Goal: Information Seeking & Learning: Learn about a topic

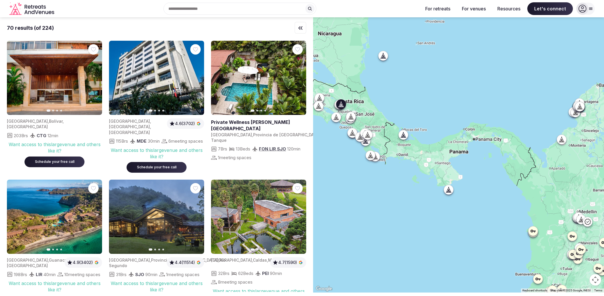
click at [295, 149] on div "7 Brs 13 Beds FON , LIR , SJO 120 min 1 meeting spaces" at bounding box center [258, 153] width 95 height 16
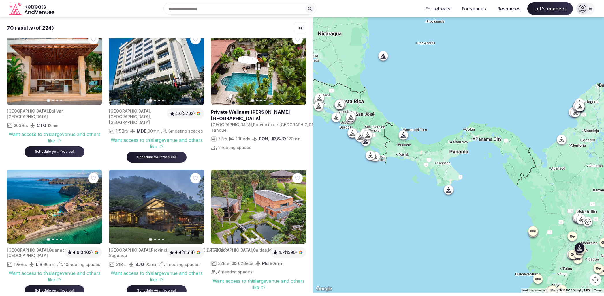
scroll to position [13, 0]
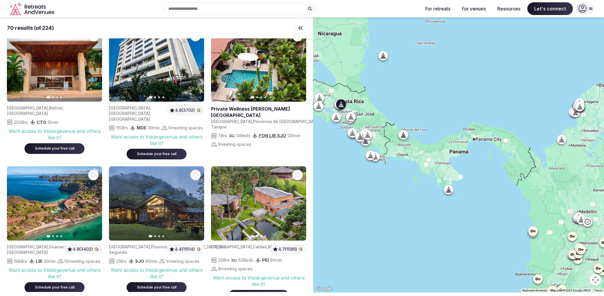
click at [289, 153] on div "Previous slide Next slide Private Wellness Villa - Peacock Country Estate Costa…" at bounding box center [258, 93] width 95 height 132
click at [188, 110] on span "4.6 (3702)" at bounding box center [185, 110] width 20 height 6
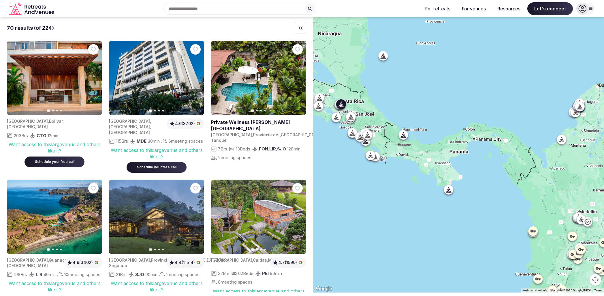
scroll to position [0, 0]
click at [291, 157] on div "7 Brs 13 Beds FON , LIR , SJO 120 min 1 meeting spaces" at bounding box center [258, 153] width 95 height 16
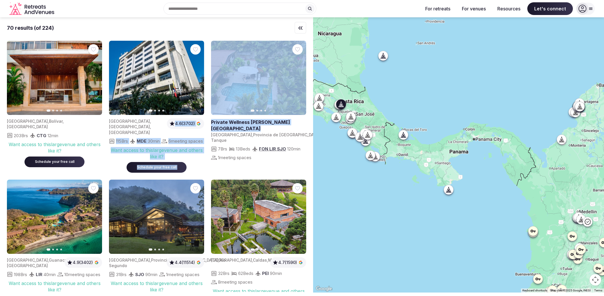
drag, startPoint x: 207, startPoint y: 121, endPoint x: 215, endPoint y: 121, distance: 7.2
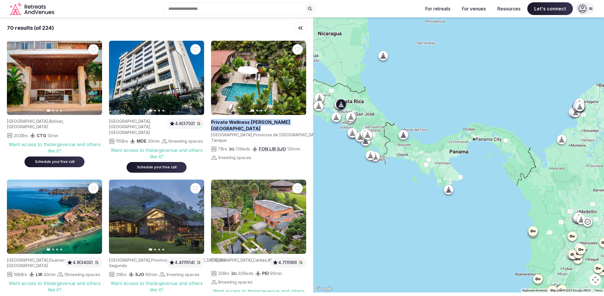
drag, startPoint x: 217, startPoint y: 122, endPoint x: 229, endPoint y: 126, distance: 12.2
copy h2 "Private Wellness [PERSON_NAME][GEOGRAPHIC_DATA]"
drag, startPoint x: 209, startPoint y: 134, endPoint x: 297, endPoint y: 136, distance: 88.0
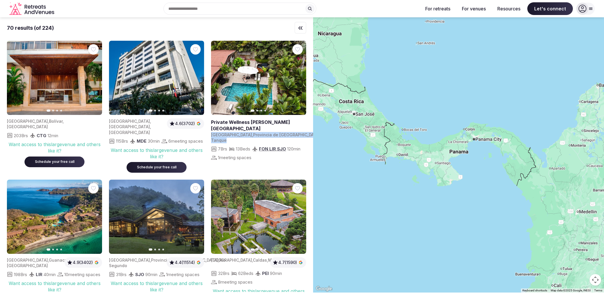
copy div "Costa Rica , Provincia de Alajuela , El Tanque"
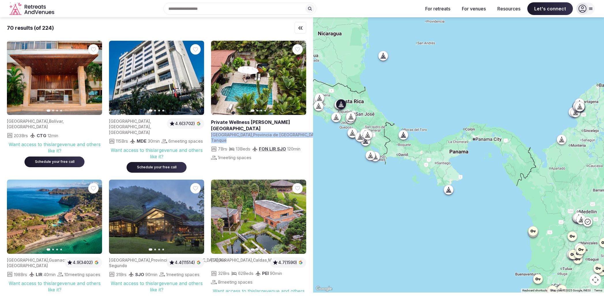
drag, startPoint x: 249, startPoint y: 74, endPoint x: 259, endPoint y: 84, distance: 13.9
click at [253, 136] on span "Provincia de [GEOGRAPHIC_DATA]" at bounding box center [286, 134] width 67 height 5
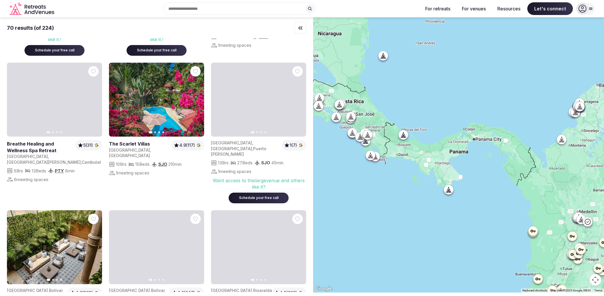
scroll to position [947, 0]
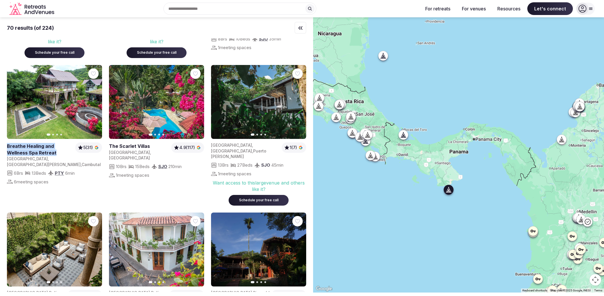
drag, startPoint x: 4, startPoint y: 173, endPoint x: 47, endPoint y: 177, distance: 43.5
click at [47, 177] on div "70 results (of 224) Previous slide Next slide Colombia , Bolívar , Cartagena de…" at bounding box center [156, 154] width 313 height 274
copy h2 "Breathe Healing and Wellness Spa Retreat"
drag, startPoint x: 4, startPoint y: 185, endPoint x: 25, endPoint y: 191, distance: 21.8
click at [25, 191] on div "70 results (of 224) Previous slide Next slide Colombia , Bolívar , Cartagena de…" at bounding box center [156, 154] width 313 height 274
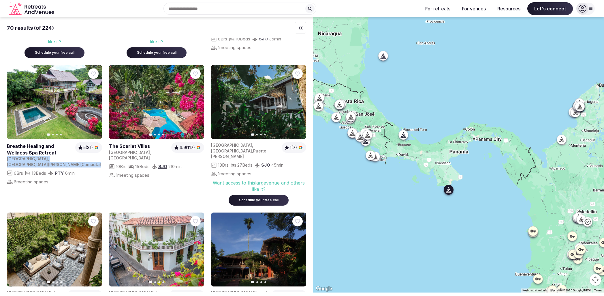
copy div "Panama , Los Santos Province , Cambutal"
click at [4, 183] on div "70 results (of 224) Previous slide Next slide Colombia , Bolívar , Cartagena de…" at bounding box center [156, 154] width 313 height 274
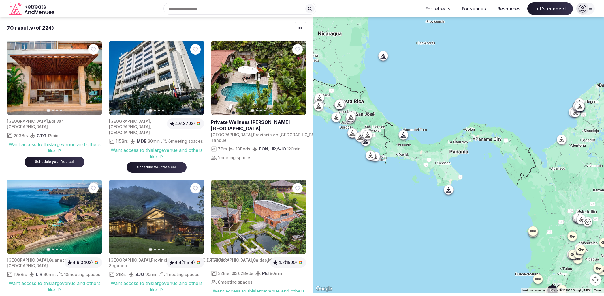
scroll to position [0, 0]
drag, startPoint x: 218, startPoint y: 192, endPoint x: 163, endPoint y: 184, distance: 55.4
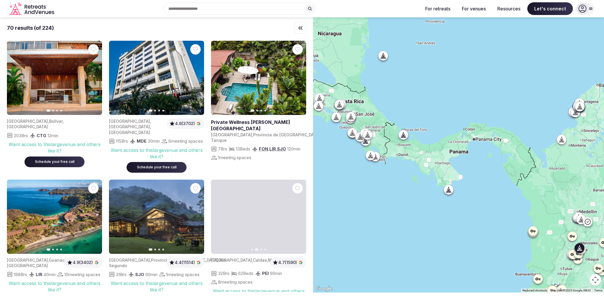
drag, startPoint x: 272, startPoint y: 217, endPoint x: 334, endPoint y: 218, distance: 62.0
click at [330, 218] on div "70 results (of 224) Previous slide Next slide Colombia , Bolívar , Cartagena de…" at bounding box center [302, 154] width 604 height 275
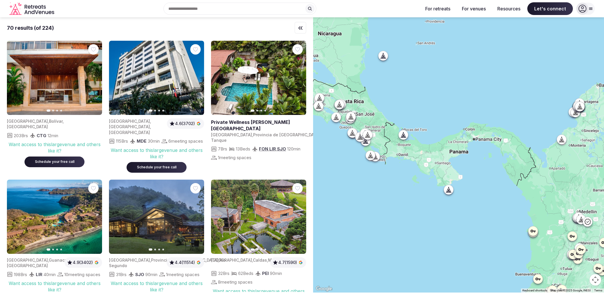
click at [307, 173] on div "70 results (of 224) Previous slide Next slide Colombia , Bolívar , Cartagena de…" at bounding box center [156, 154] width 313 height 274
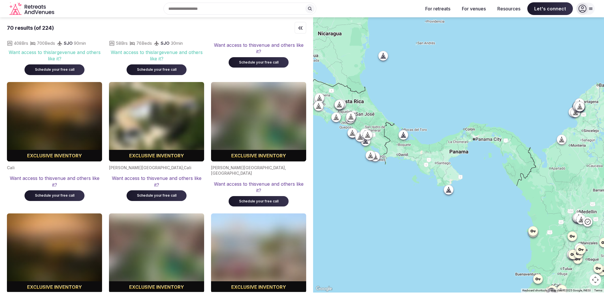
scroll to position [2322, 0]
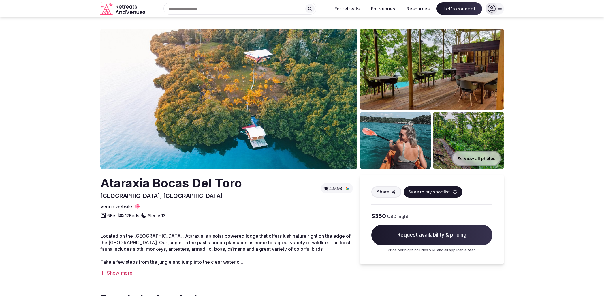
drag, startPoint x: 500, startPoint y: 6, endPoint x: 502, endPoint y: 11, distance: 4.9
click at [500, 6] on div at bounding box center [495, 9] width 18 height 12
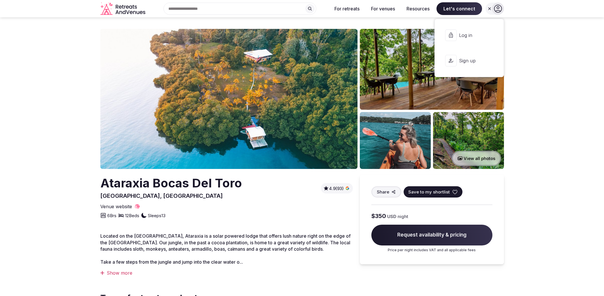
click at [491, 9] on icon at bounding box center [490, 8] width 5 height 5
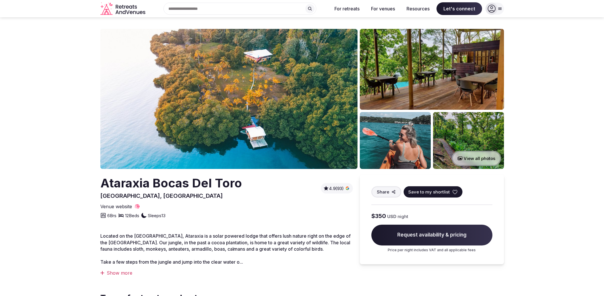
click at [496, 12] on icon at bounding box center [492, 9] width 8 height 8
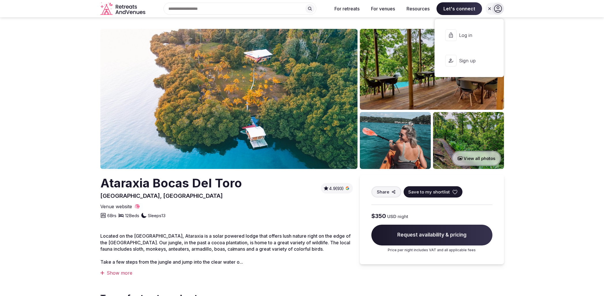
click at [497, 13] on div at bounding box center [498, 9] width 12 height 12
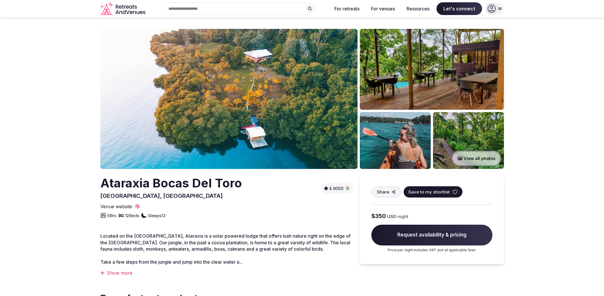
click at [274, 8] on input "text" at bounding box center [240, 9] width 153 height 12
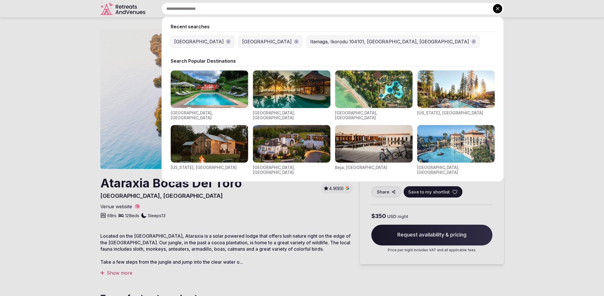
click at [499, 8] on icon at bounding box center [497, 8] width 3 height 3
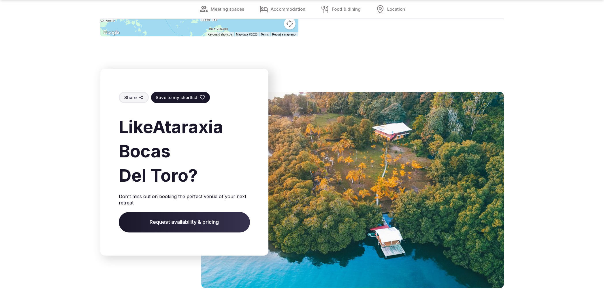
scroll to position [1712, 0]
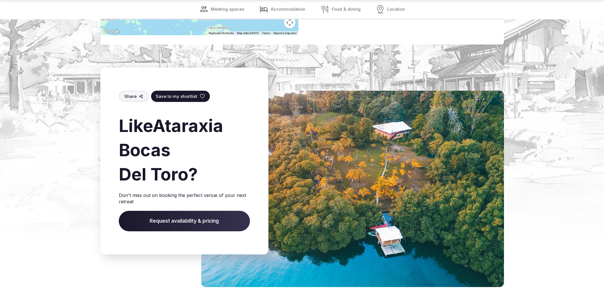
click at [173, 96] on span "Save to my shortlist" at bounding box center [177, 96] width 42 height 6
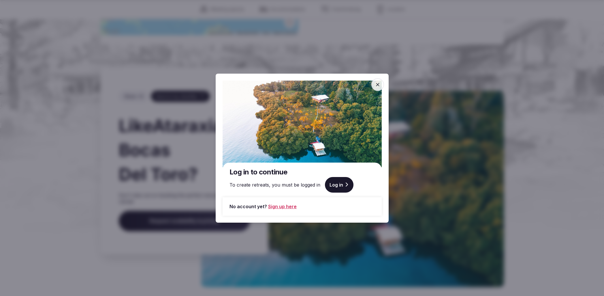
click at [431, 172] on div at bounding box center [302, 148] width 604 height 296
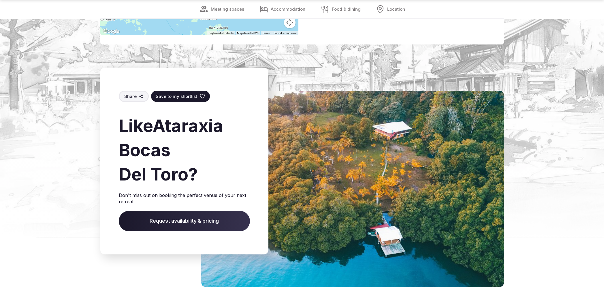
scroll to position [1720, 0]
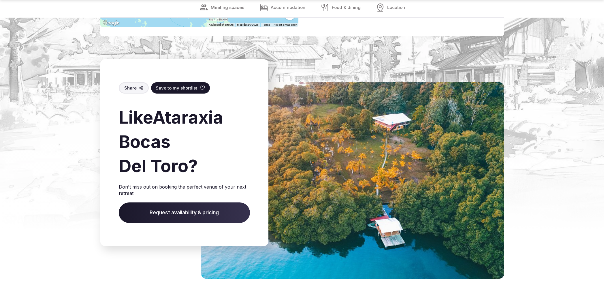
click at [135, 86] on span "Share" at bounding box center [130, 88] width 12 height 6
click at [136, 85] on button "Share" at bounding box center [134, 87] width 30 height 11
click at [130, 86] on span "Share" at bounding box center [130, 88] width 12 height 6
click at [339, 136] on img at bounding box center [352, 180] width 303 height 196
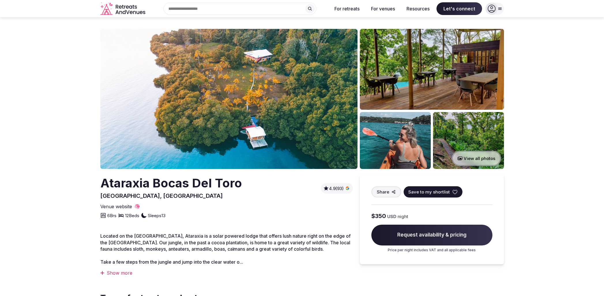
scroll to position [0, 0]
click at [121, 274] on div "Show more" at bounding box center [226, 272] width 253 height 6
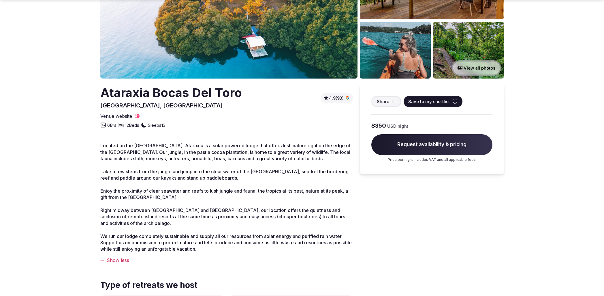
scroll to position [92, 0]
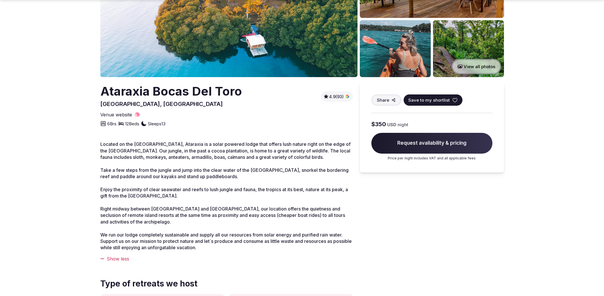
click at [123, 258] on div "Show less" at bounding box center [226, 258] width 253 height 6
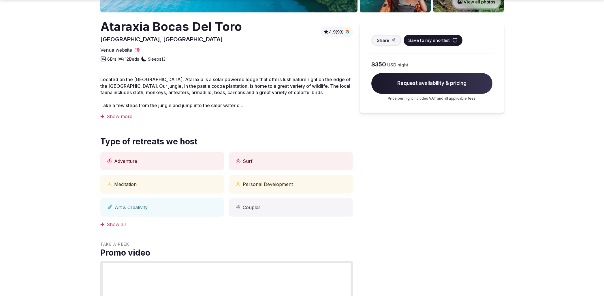
scroll to position [159, 0]
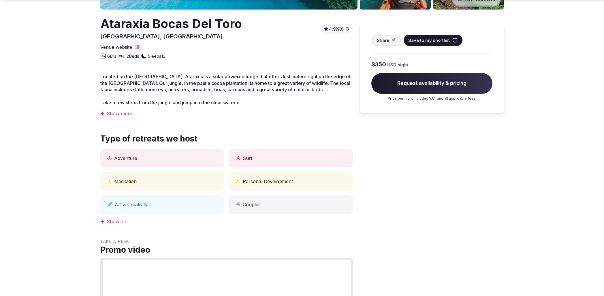
click at [116, 219] on div "Show all" at bounding box center [226, 221] width 253 height 6
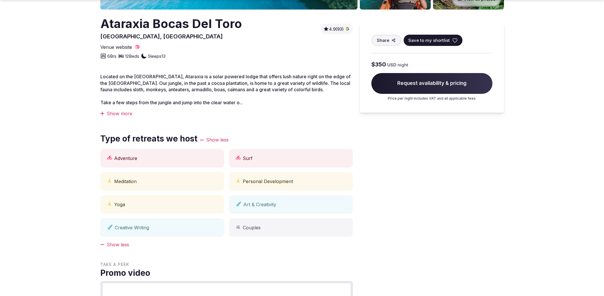
click at [122, 244] on div "Show less" at bounding box center [226, 244] width 253 height 6
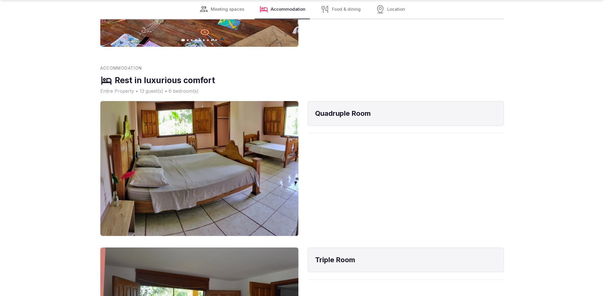
scroll to position [1171, 0]
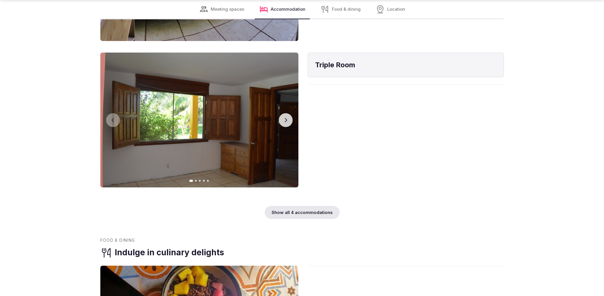
click at [304, 213] on div "Show all 4 accommodations" at bounding box center [302, 212] width 75 height 13
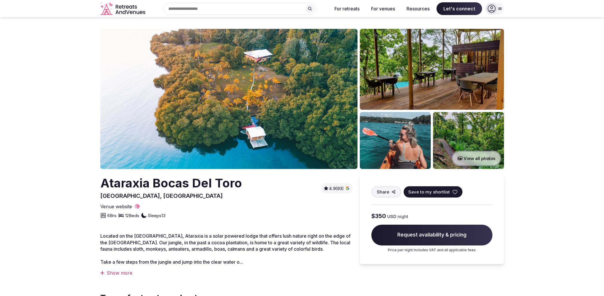
scroll to position [0, 0]
click at [157, 185] on h2 "Ataraxia Bocas Del Toro" at bounding box center [171, 183] width 142 height 17
click at [121, 207] on span "Venue website" at bounding box center [116, 206] width 32 height 6
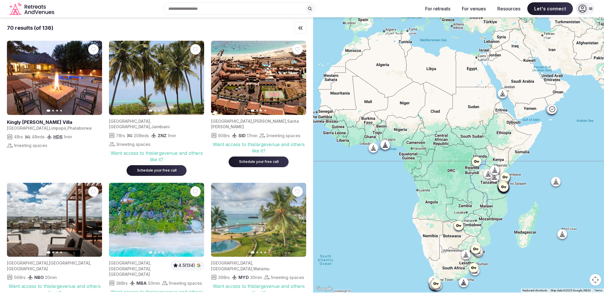
drag, startPoint x: 456, startPoint y: 86, endPoint x: 438, endPoint y: 147, distance: 63.3
click at [438, 154] on div at bounding box center [458, 154] width 291 height 275
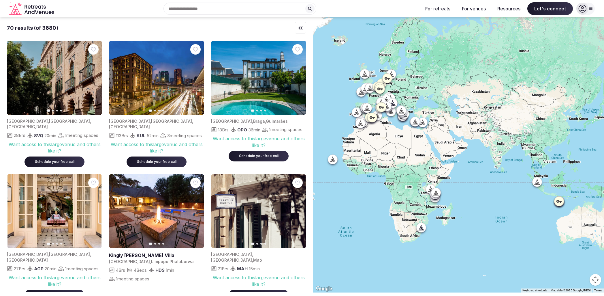
drag, startPoint x: 420, startPoint y: 132, endPoint x: 407, endPoint y: 144, distance: 18.2
click at [407, 144] on div at bounding box center [458, 154] width 291 height 275
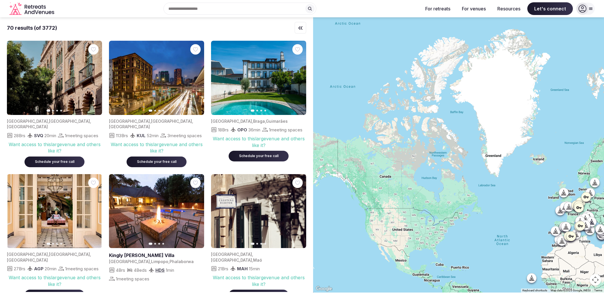
drag, startPoint x: 370, startPoint y: 98, endPoint x: 521, endPoint y: 185, distance: 174.4
click at [521, 185] on div at bounding box center [458, 154] width 291 height 275
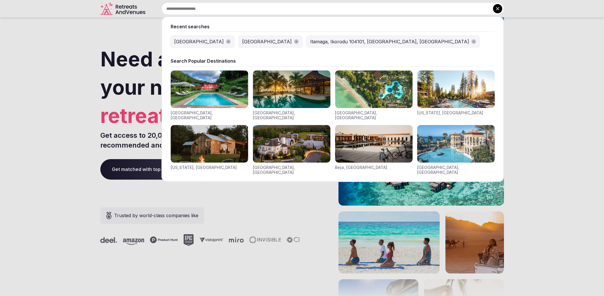
click at [213, 8] on div "Recent searches Panama Italy Itamaga, Ikorodu 104101, Lagos, Nigeria Search Pop…" at bounding box center [326, 9] width 357 height 12
click at [183, 42] on div "[GEOGRAPHIC_DATA]" at bounding box center [199, 41] width 50 height 7
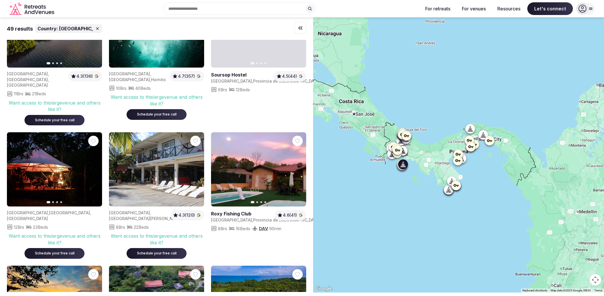
scroll to position [653, 0]
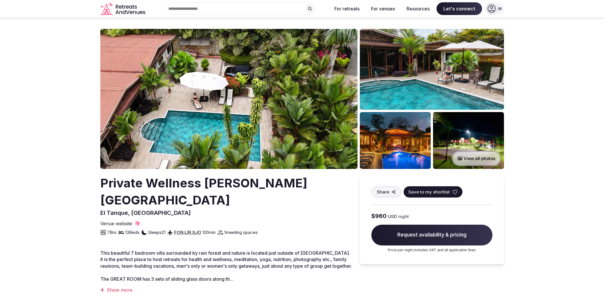
click at [195, 95] on img at bounding box center [228, 99] width 257 height 140
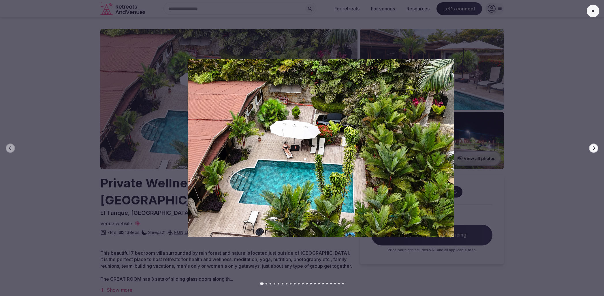
drag, startPoint x: 308, startPoint y: 138, endPoint x: 312, endPoint y: 140, distance: 5.0
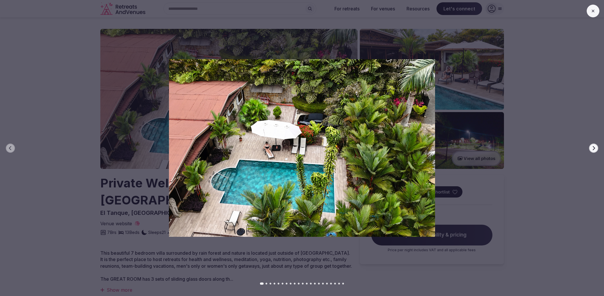
click at [454, 71] on img at bounding box center [302, 147] width 423 height 177
click at [590, 10] on button at bounding box center [593, 11] width 13 height 13
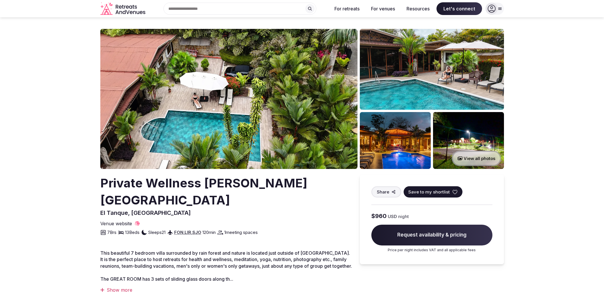
click at [282, 107] on img at bounding box center [228, 99] width 257 height 140
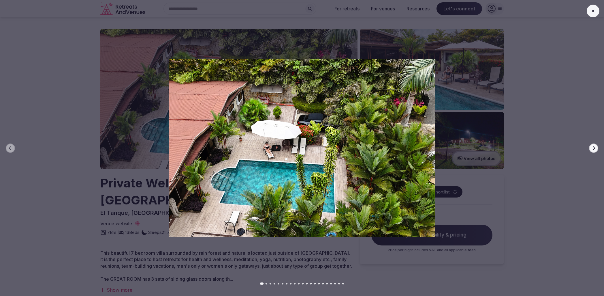
click at [283, 283] on button "Go to slide 6" at bounding box center [283, 283] width 2 height 2
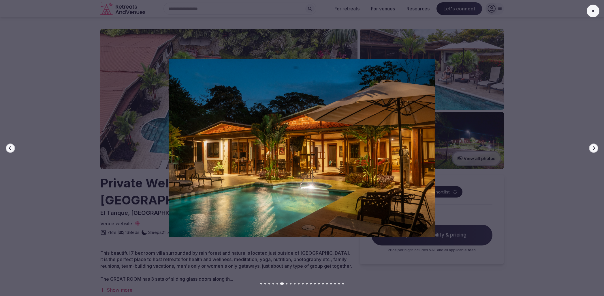
click at [595, 8] on button at bounding box center [593, 11] width 13 height 13
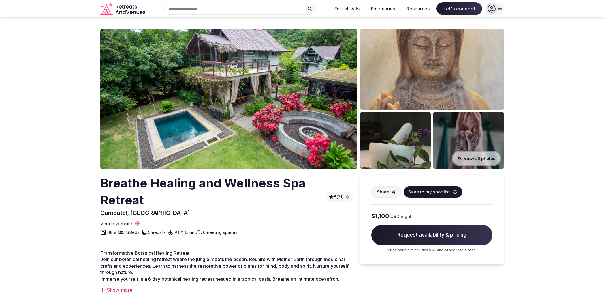
click at [242, 87] on img at bounding box center [228, 99] width 257 height 140
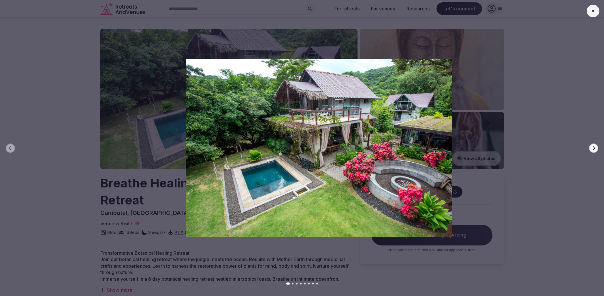
drag, startPoint x: 265, startPoint y: 89, endPoint x: 286, endPoint y: 112, distance: 30.8
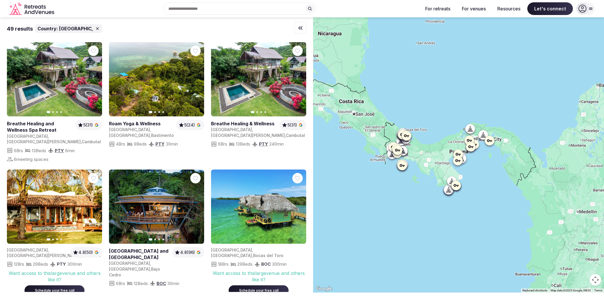
click at [595, 6] on div at bounding box center [591, 8] width 8 height 5
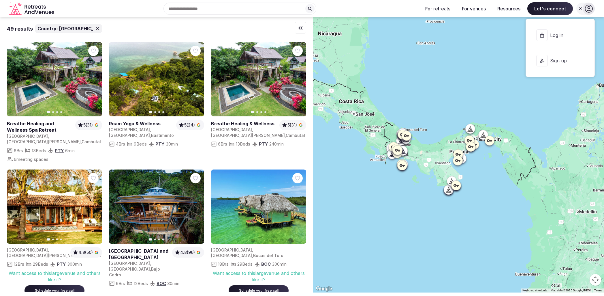
click at [557, 35] on span "Log in" at bounding box center [565, 35] width 28 height 6
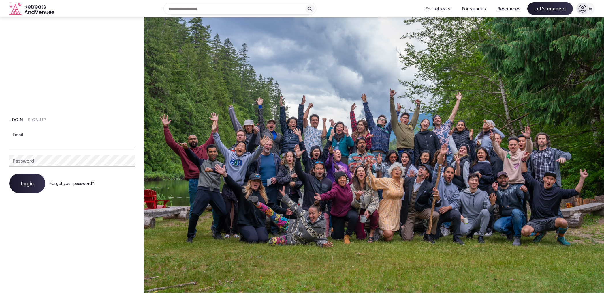
type input "**********"
click at [27, 183] on button "Login" at bounding box center [27, 183] width 36 height 20
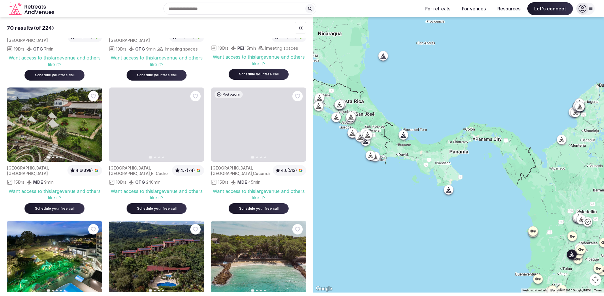
scroll to position [1205, 0]
